Goal: Task Accomplishment & Management: Manage account settings

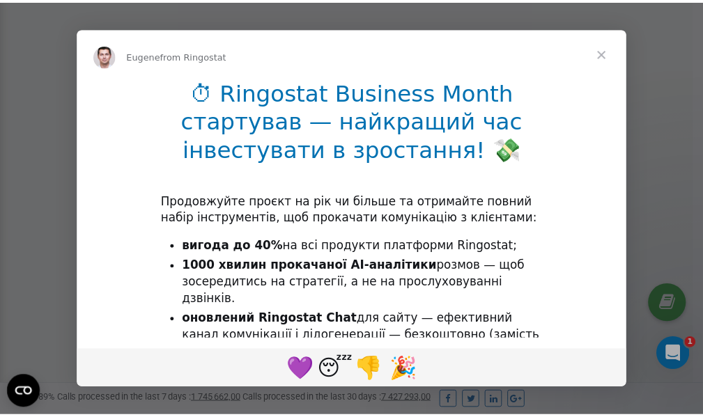
scroll to position [419, 0]
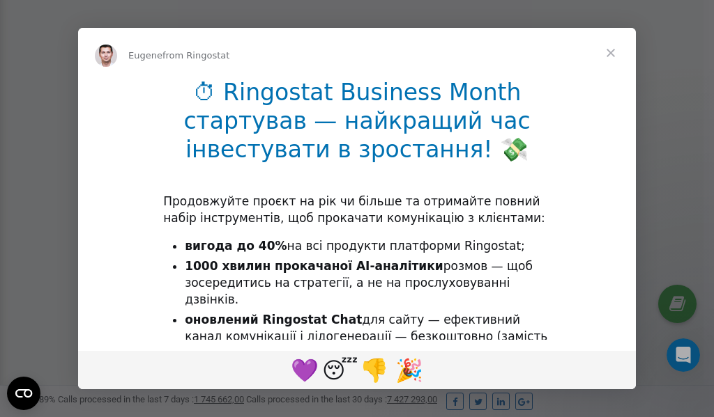
click at [613, 56] on span "Close" at bounding box center [610, 53] width 50 height 50
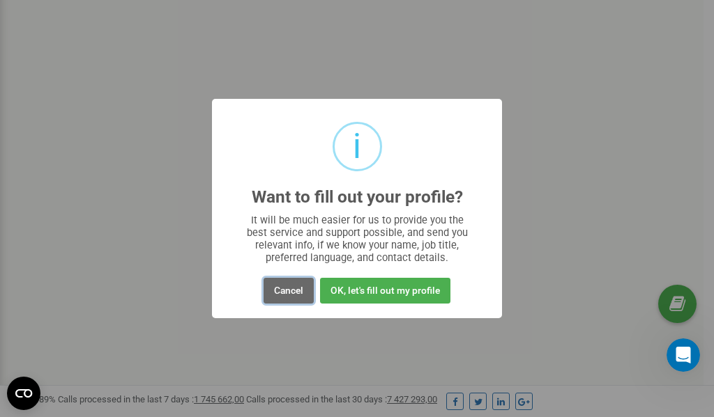
click at [287, 290] on button "Cancel" at bounding box center [288, 291] width 50 height 26
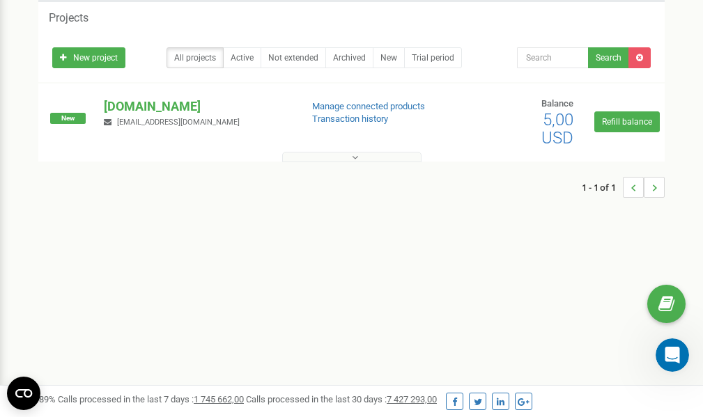
scroll to position [0, 0]
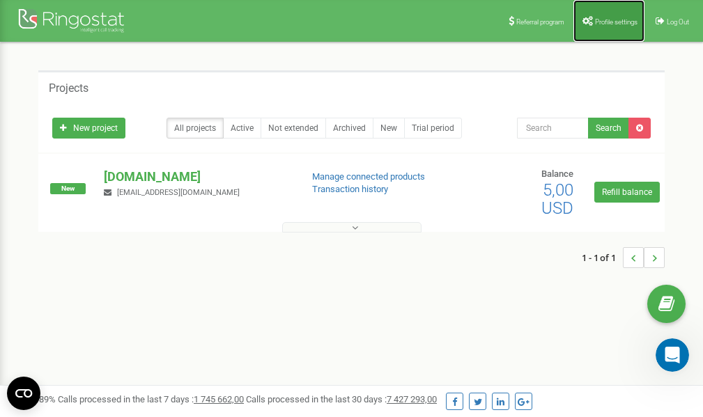
click at [604, 17] on link "Profile settings" at bounding box center [609, 21] width 71 height 42
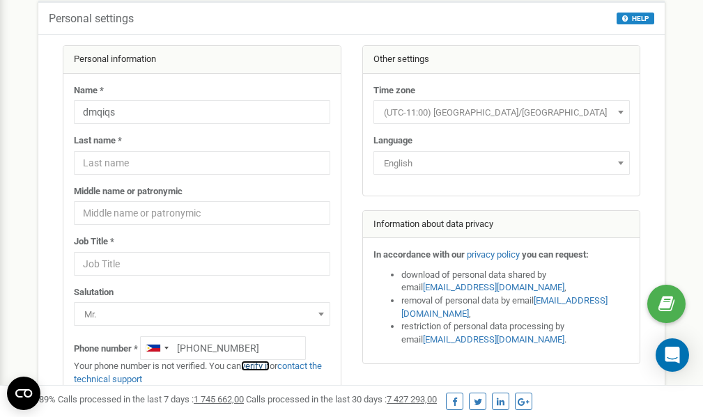
click at [259, 367] on link "verify it" at bounding box center [255, 366] width 29 height 10
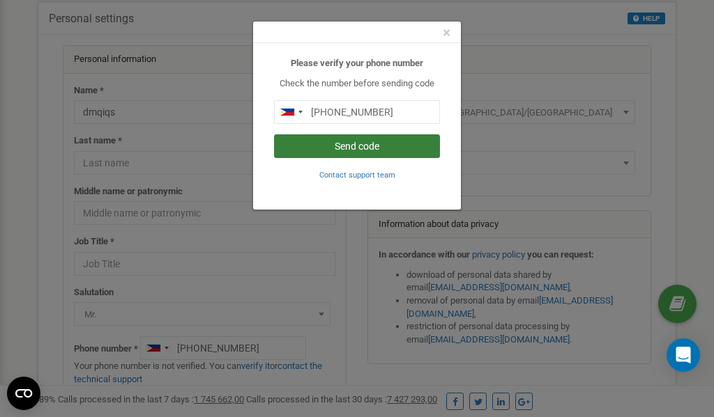
click at [371, 145] on button "Send code" at bounding box center [357, 147] width 166 height 24
